Goal: Task Accomplishment & Management: Complete application form

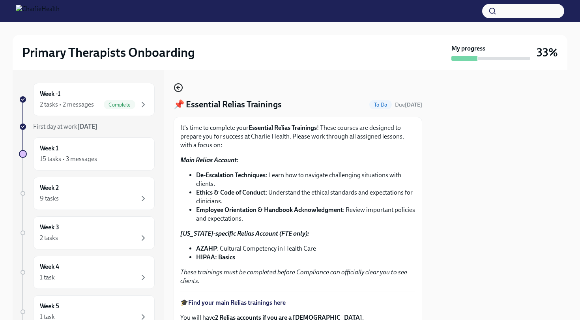
click at [180, 90] on icon "button" at bounding box center [178, 87] width 9 height 9
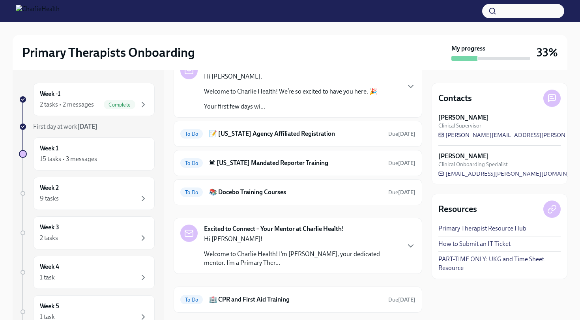
scroll to position [86, 0]
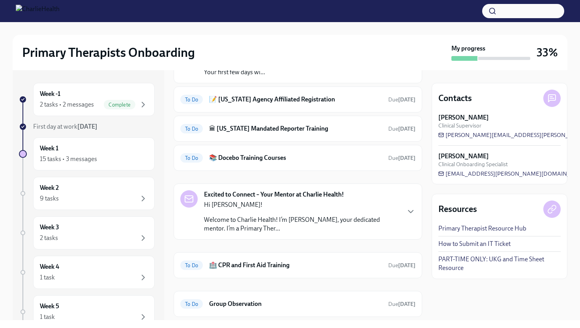
click at [258, 127] on h6 "🏛 [US_STATE] Mandated Reporter Training" at bounding box center [295, 128] width 173 height 9
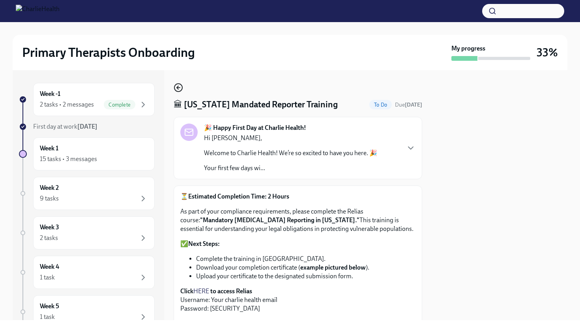
click at [179, 87] on icon "button" at bounding box center [178, 87] width 9 height 9
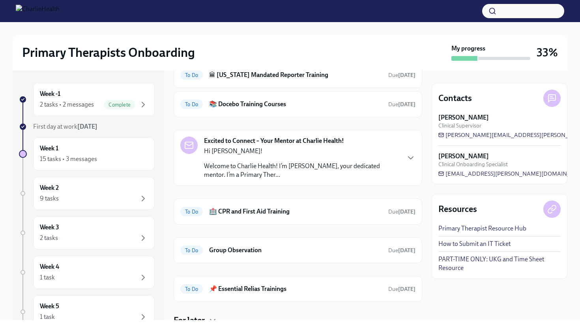
scroll to position [195, 0]
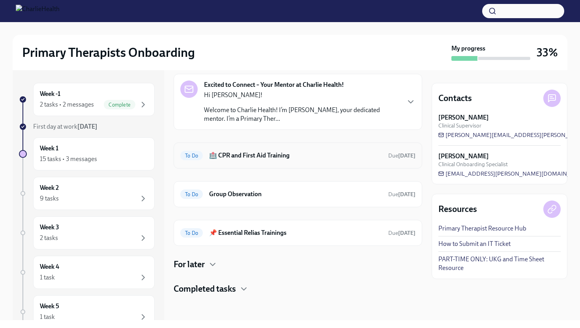
click at [252, 160] on div "To Do 🏥 CPR and First Aid Training Due [DATE]" at bounding box center [297, 155] width 235 height 13
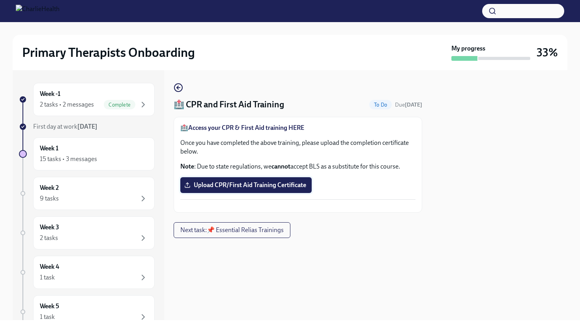
click at [256, 182] on span "Upload CPR/First Aid Training Certificate" at bounding box center [246, 185] width 120 height 8
click at [0, 0] on input "Upload CPR/First Aid Training Certificate" at bounding box center [0, 0] width 0 height 0
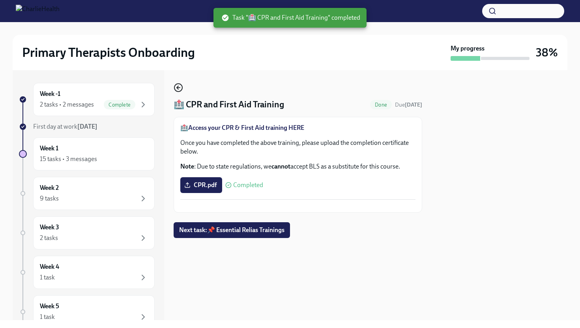
click at [176, 89] on icon "button" at bounding box center [178, 87] width 9 height 9
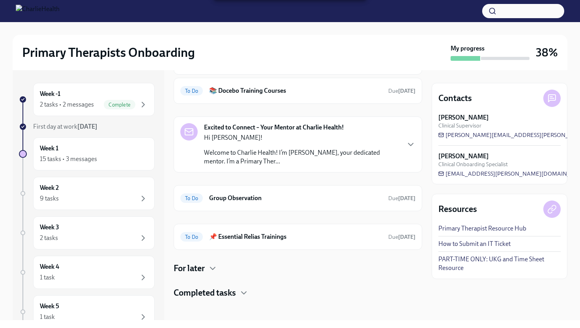
scroll to position [157, 0]
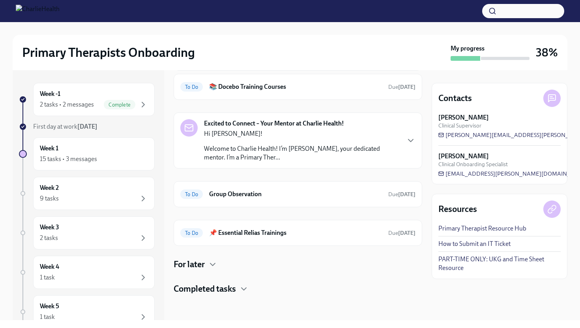
click at [203, 264] on h4 "For later" at bounding box center [189, 264] width 31 height 12
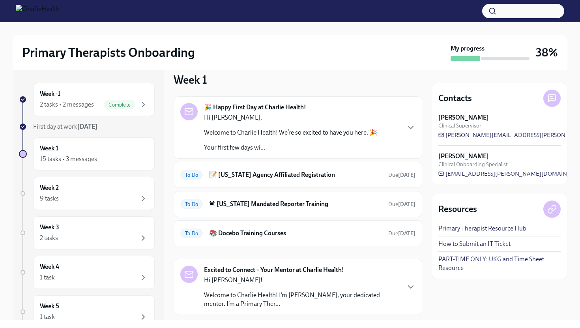
scroll to position [17, 0]
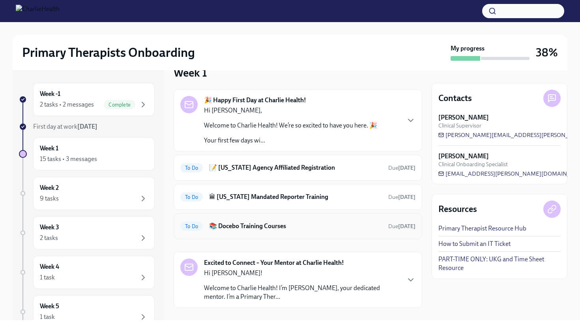
click at [250, 226] on h6 "📚 Docebo Training Courses" at bounding box center [295, 226] width 173 height 9
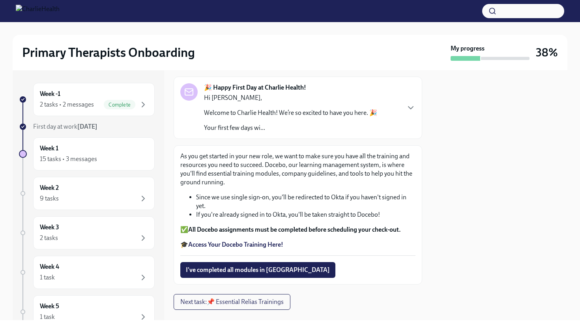
scroll to position [55, 0]
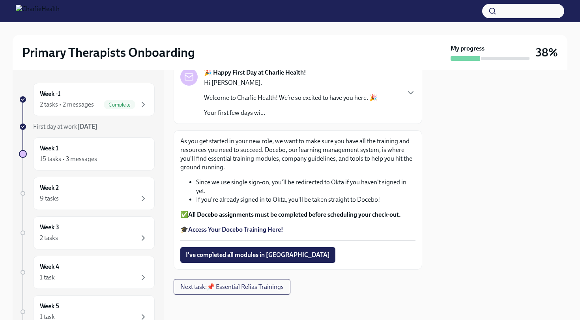
click at [245, 231] on strong "Access Your Docebo Training Here!" at bounding box center [235, 229] width 95 height 7
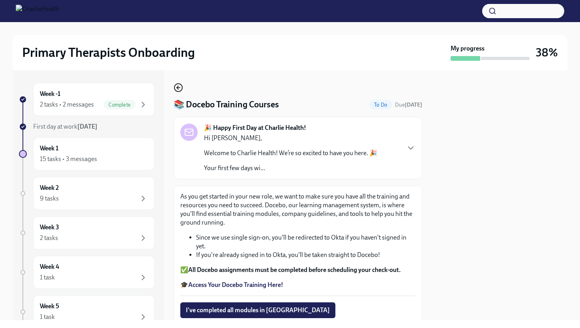
click at [179, 92] on circle "button" at bounding box center [178, 88] width 8 height 8
